Goal: Communication & Community: Connect with others

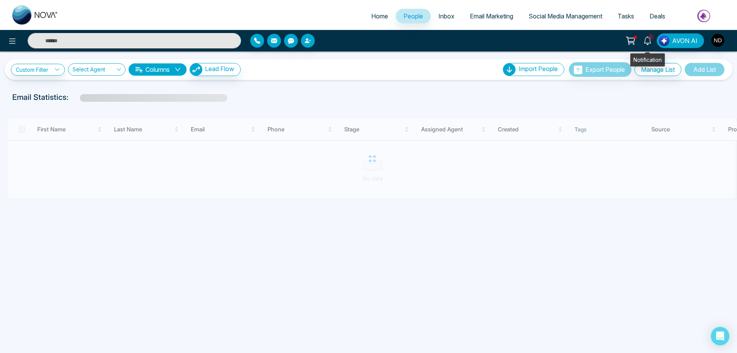
click at [649, 41] on icon at bounding box center [647, 40] width 8 height 8
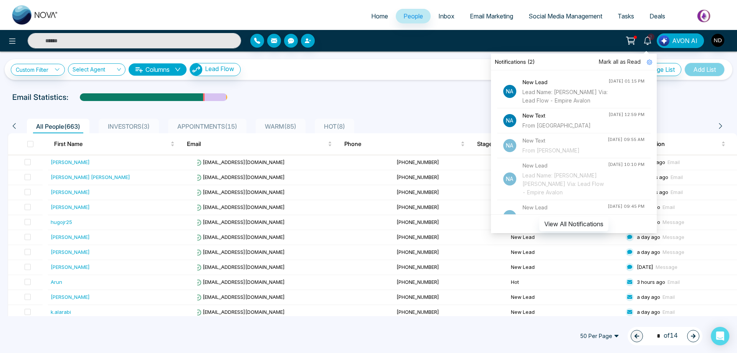
click at [570, 124] on div "From [GEOGRAPHIC_DATA]" at bounding box center [565, 125] width 86 height 8
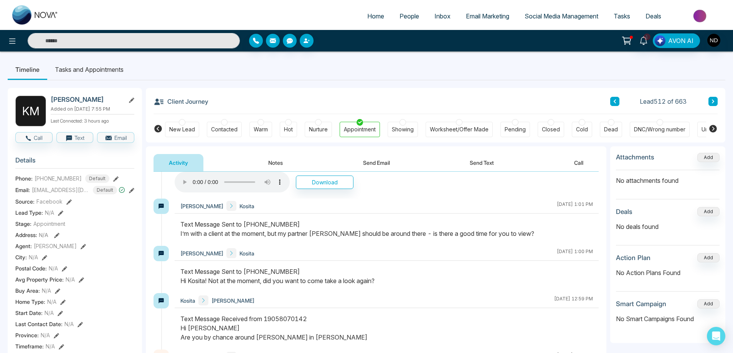
scroll to position [115, 0]
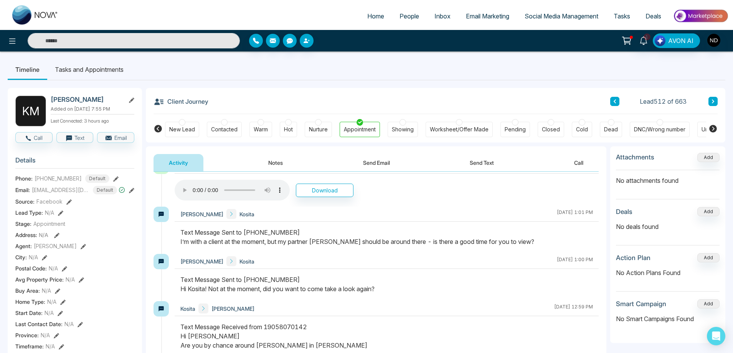
drag, startPoint x: 519, startPoint y: 242, endPoint x: 386, endPoint y: 238, distance: 132.9
click at [386, 238] on div "Text Message Sent to [PHONE_NUMBER] I’m with a client at the moment, but my par…" at bounding box center [386, 237] width 413 height 18
click at [418, 227] on div "[PERSON_NAME] [DATE] 1:01 PM" at bounding box center [387, 230] width 424 height 47
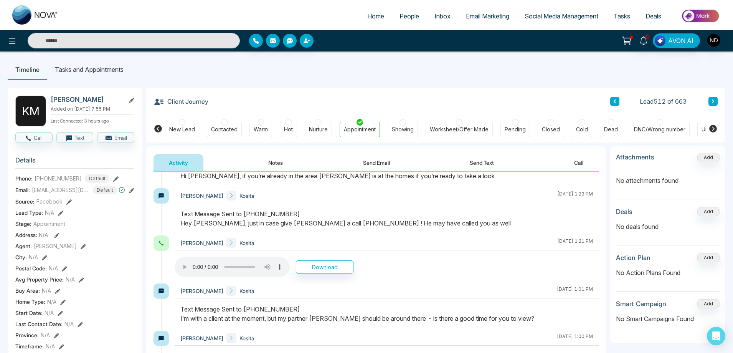
scroll to position [0, 0]
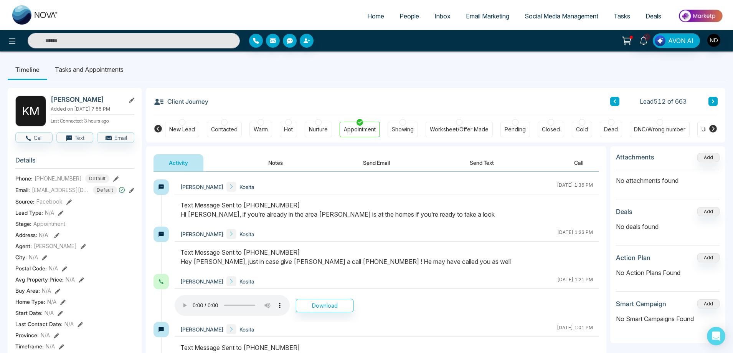
click at [401, 13] on span "People" at bounding box center [410, 16] width 20 height 8
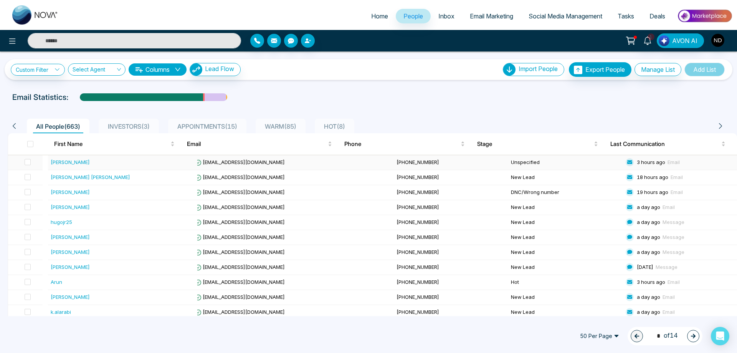
click at [54, 160] on div "[PERSON_NAME]" at bounding box center [70, 162] width 39 height 8
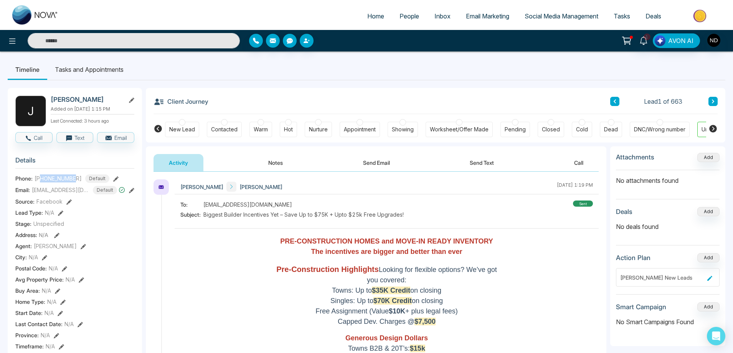
drag, startPoint x: 45, startPoint y: 178, endPoint x: 75, endPoint y: 178, distance: 30.3
click at [75, 178] on span "[PHONE_NUMBER]" at bounding box center [58, 178] width 47 height 8
copy span "9057413130"
click at [273, 160] on button "Notes" at bounding box center [275, 162] width 45 height 17
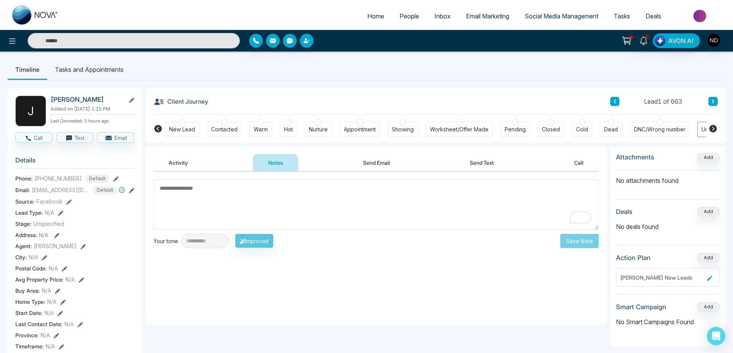
click at [483, 166] on button "Send Text" at bounding box center [482, 162] width 55 height 17
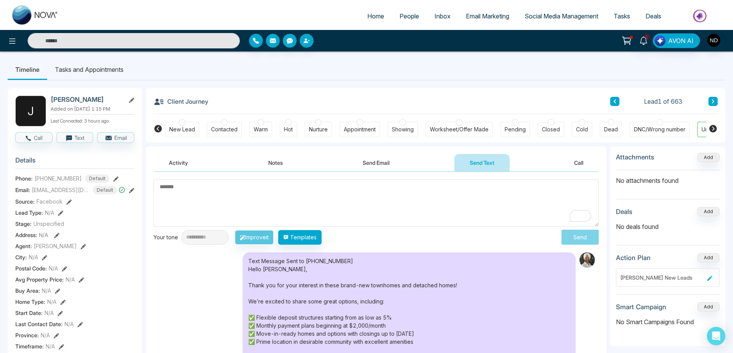
click at [373, 160] on button "Send Email" at bounding box center [376, 162] width 58 height 17
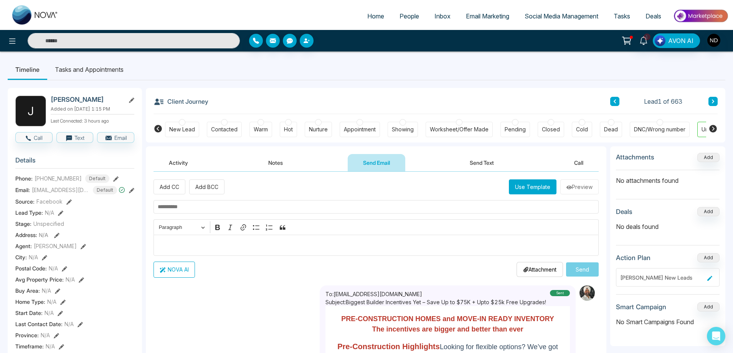
click at [582, 162] on button "Call" at bounding box center [579, 162] width 40 height 17
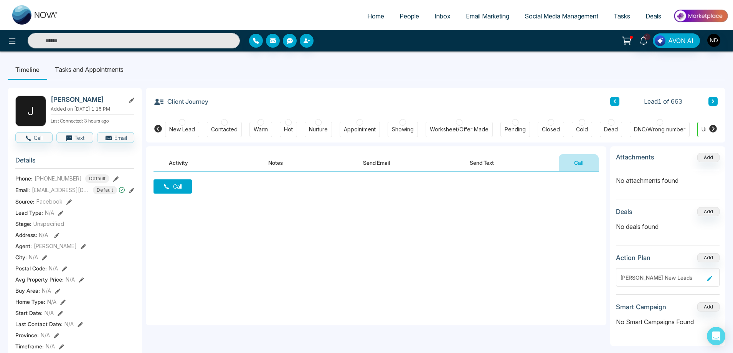
click at [182, 164] on button "Activity" at bounding box center [179, 162] width 50 height 17
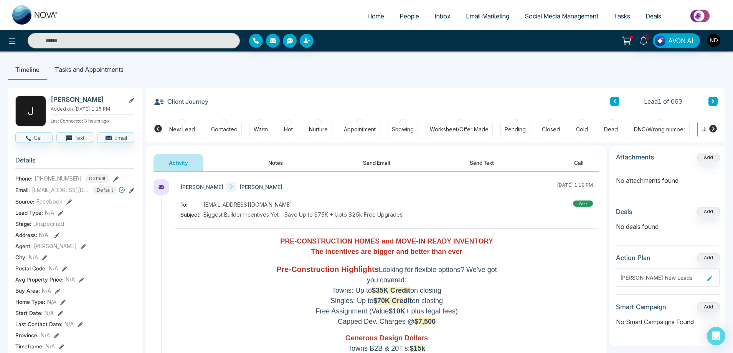
click at [282, 167] on button "Notes" at bounding box center [275, 162] width 45 height 17
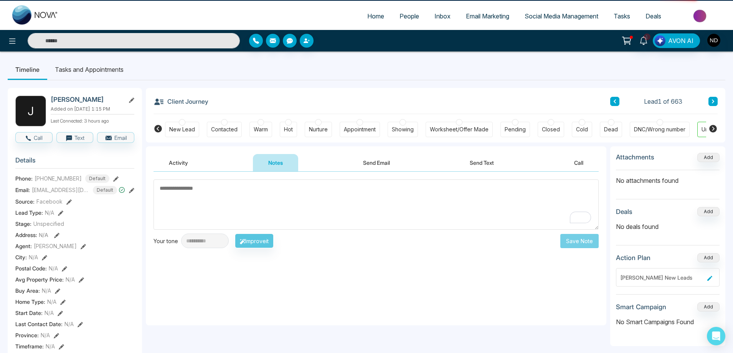
click at [202, 275] on div "**********" at bounding box center [376, 249] width 461 height 154
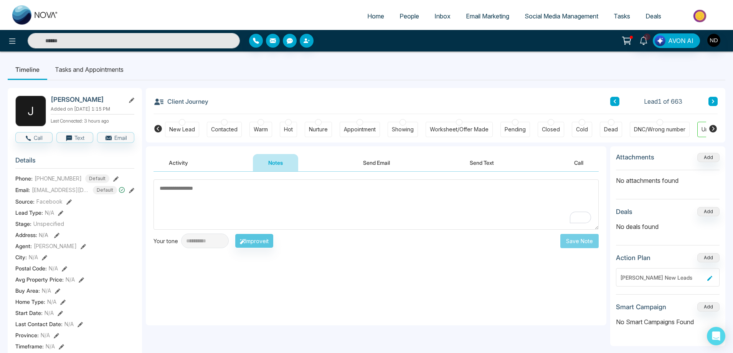
click at [382, 163] on button "Send Email" at bounding box center [377, 162] width 58 height 17
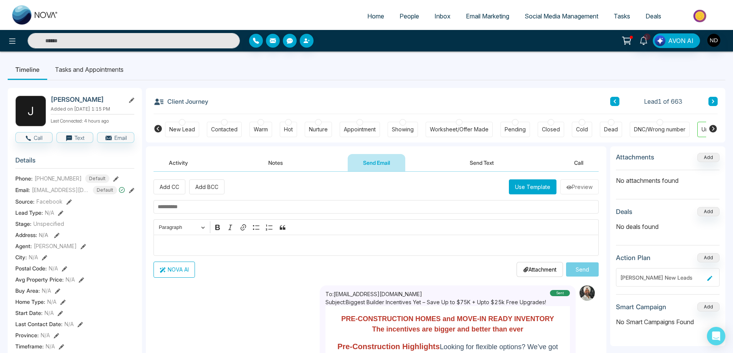
click at [184, 41] on input "text" at bounding box center [134, 40] width 212 height 15
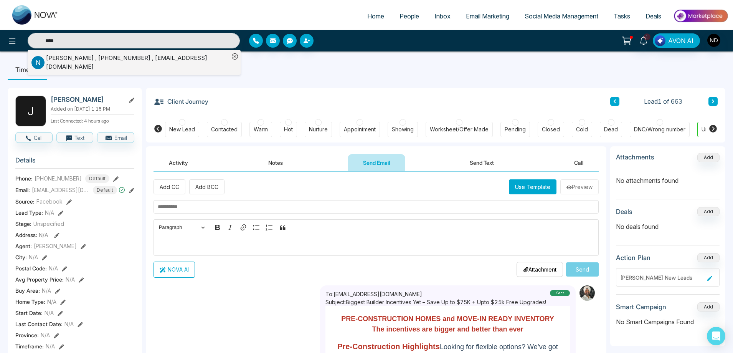
type input "****"
click at [113, 63] on div "[PERSON_NAME] , [PHONE_NUMBER] , [EMAIL_ADDRESS][DOMAIN_NAME]" at bounding box center [137, 62] width 183 height 17
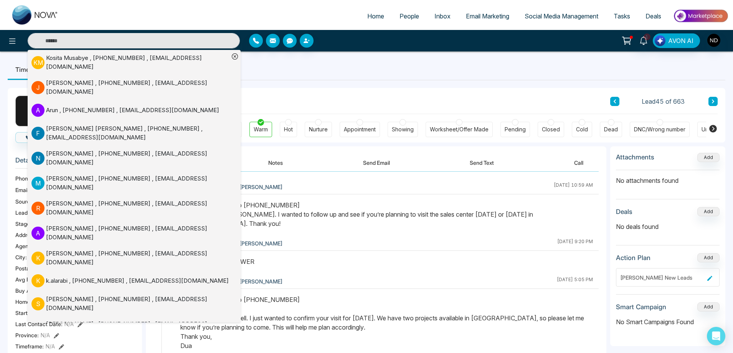
click at [481, 167] on button "Send Text" at bounding box center [482, 162] width 55 height 17
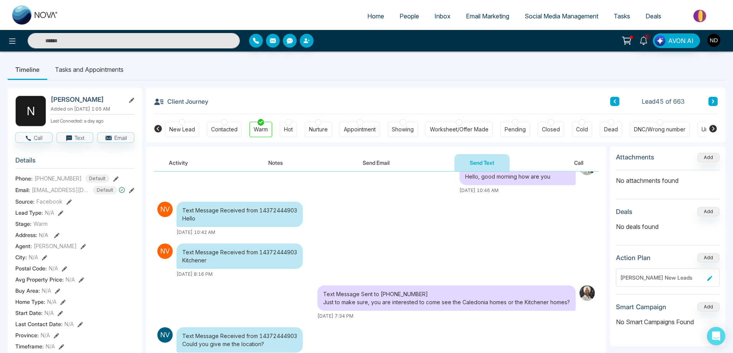
scroll to position [154, 0]
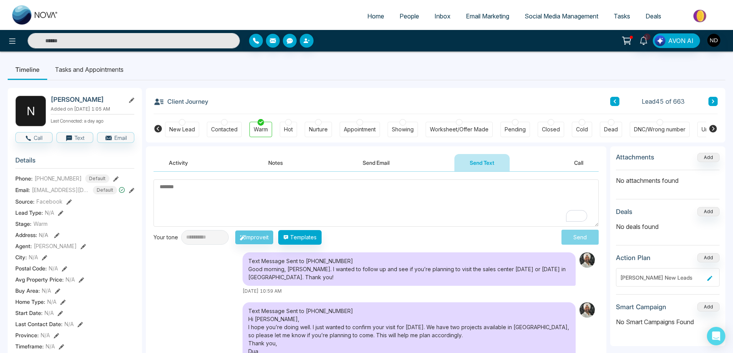
click at [331, 197] on textarea "To enrich screen reader interactions, please activate Accessibility in Grammarl…" at bounding box center [376, 202] width 445 height 47
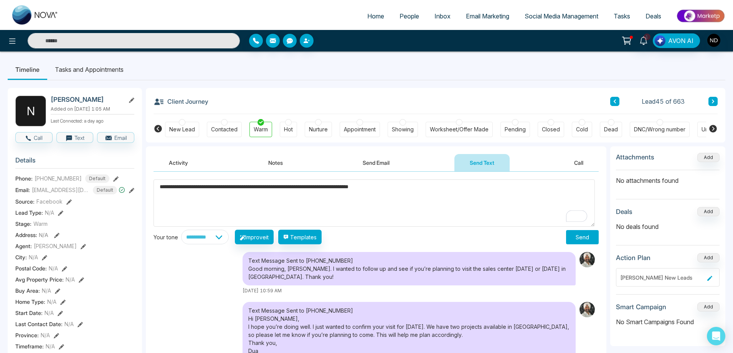
click at [448, 187] on textarea "**********" at bounding box center [374, 202] width 441 height 47
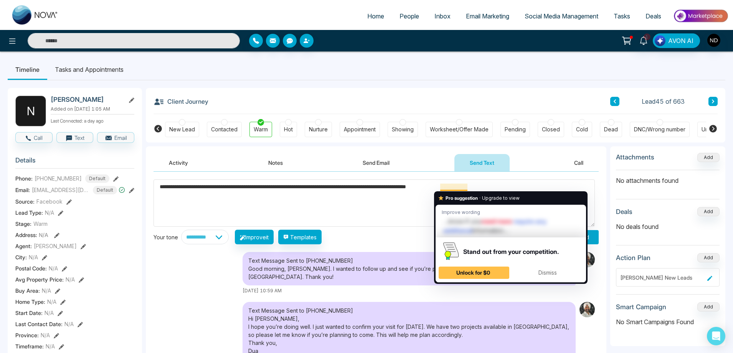
click at [375, 205] on textarea "**********" at bounding box center [374, 202] width 441 height 47
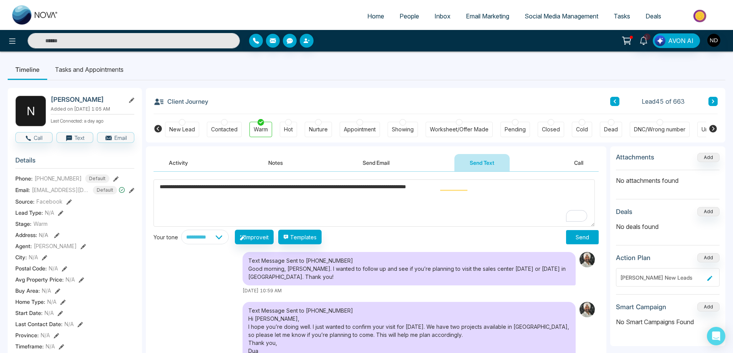
type textarea "**********"
click at [581, 239] on button "Send" at bounding box center [582, 237] width 33 height 14
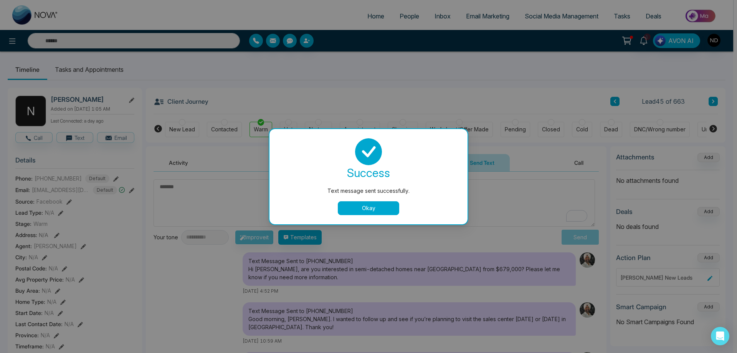
click at [384, 206] on button "Okay" at bounding box center [368, 208] width 61 height 14
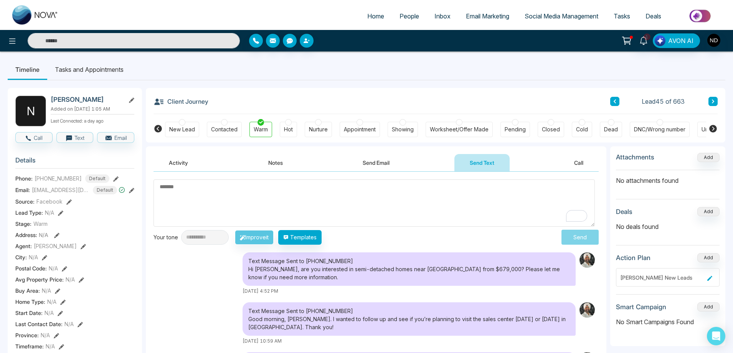
click at [253, 194] on textarea "To enrich screen reader interactions, please activate Accessibility in Grammarl…" at bounding box center [374, 202] width 441 height 47
click at [132, 38] on input "text" at bounding box center [134, 40] width 212 height 15
type input "****"
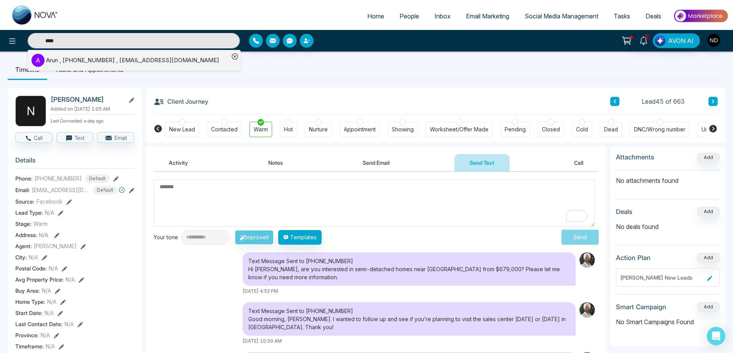
click at [133, 63] on div "Arun , [PHONE_NUMBER] , [EMAIL_ADDRESS][DOMAIN_NAME]" at bounding box center [132, 60] width 173 height 9
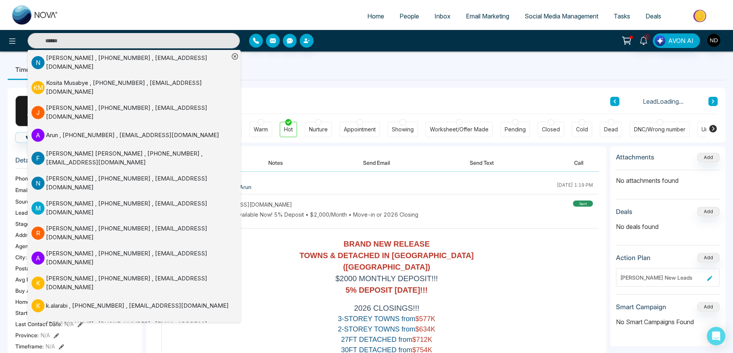
click at [233, 55] on icon at bounding box center [235, 56] width 6 height 6
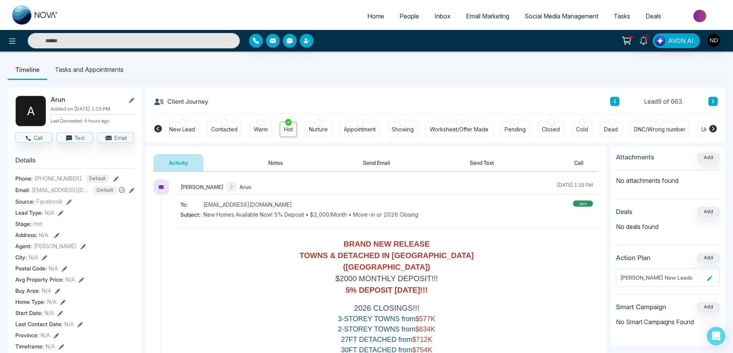
click at [279, 164] on button "Notes" at bounding box center [275, 162] width 45 height 17
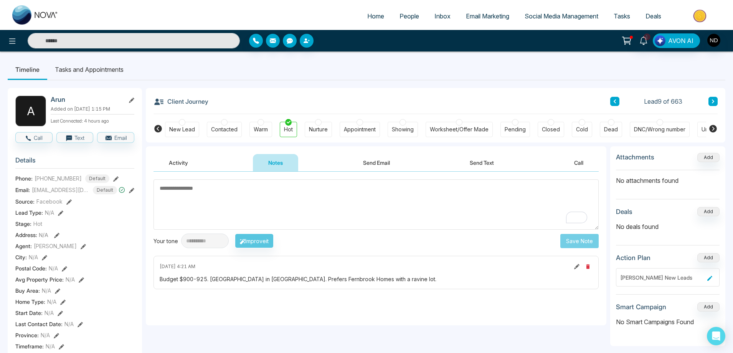
click at [349, 209] on textarea "To enrich screen reader interactions, please activate Accessibility in Grammarl…" at bounding box center [376, 204] width 445 height 50
click at [176, 162] on button "Activity" at bounding box center [179, 162] width 50 height 17
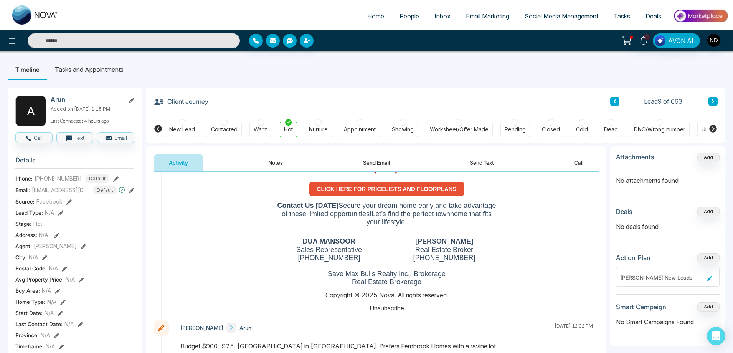
scroll to position [580, 0]
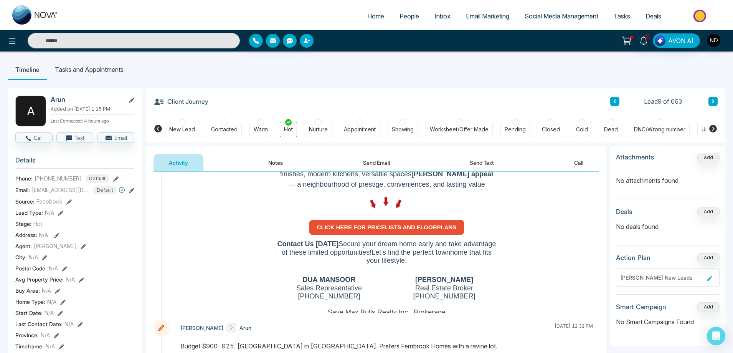
click at [370, 225] on span "CLICK HERE FOR PRICELISTS AND FLOORPLANS" at bounding box center [387, 227] width 140 height 7
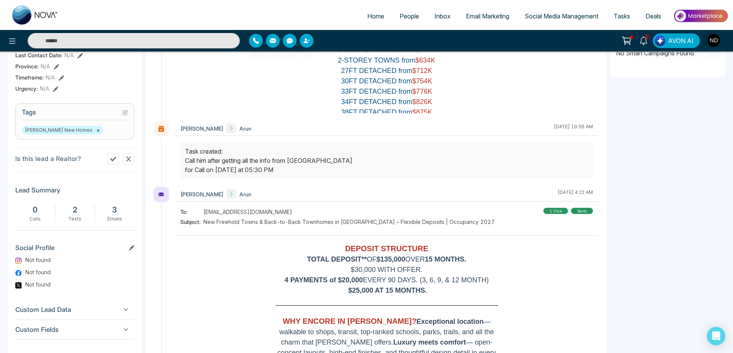
scroll to position [0, 0]
